Goal: Find specific page/section: Find specific page/section

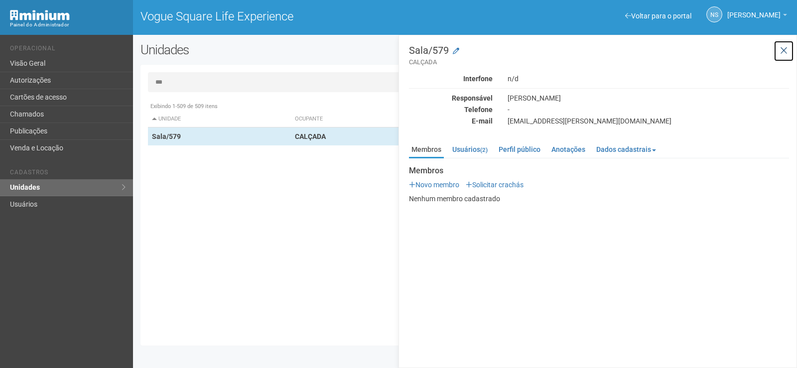
click at [784, 49] on icon at bounding box center [783, 51] width 7 height 10
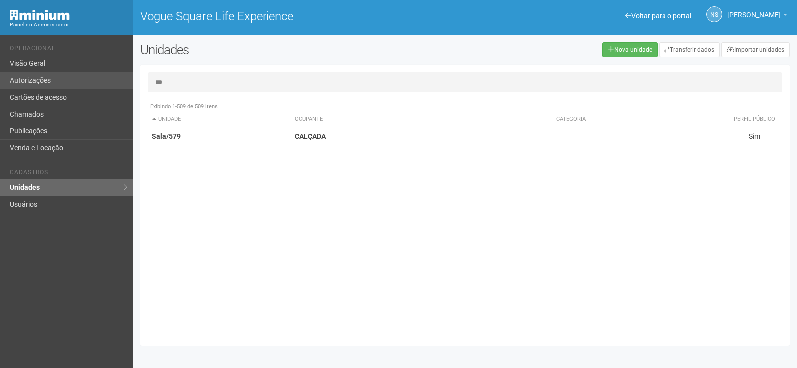
drag, startPoint x: 193, startPoint y: 80, endPoint x: 94, endPoint y: 75, distance: 99.3
click at [94, 75] on div "Voltar para o portal Operacional Visão Geral Autorizações Cartões de acesso Cha…" at bounding box center [398, 201] width 797 height 333
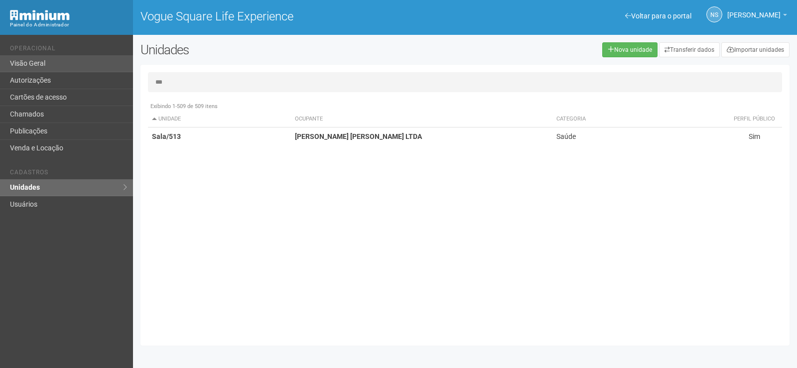
type input "***"
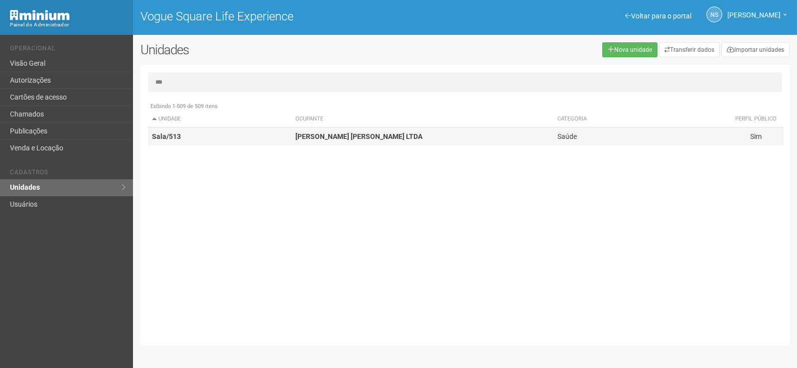
click at [391, 137] on strong "[PERSON_NAME] [PERSON_NAME] LTDA" at bounding box center [358, 137] width 127 height 8
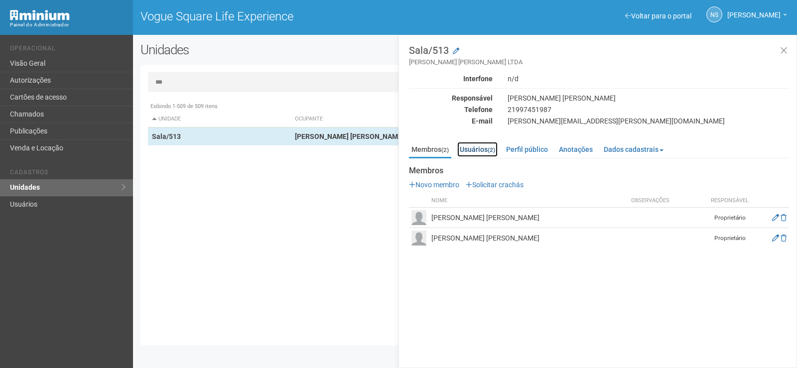
click at [484, 153] on link "Usuários (2)" at bounding box center [477, 149] width 40 height 15
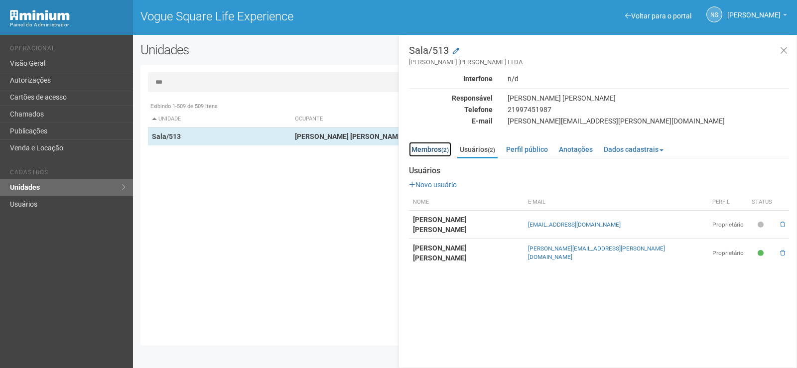
click at [425, 144] on link "Membros (2)" at bounding box center [430, 149] width 42 height 15
